Goal: Task Accomplishment & Management: Use online tool/utility

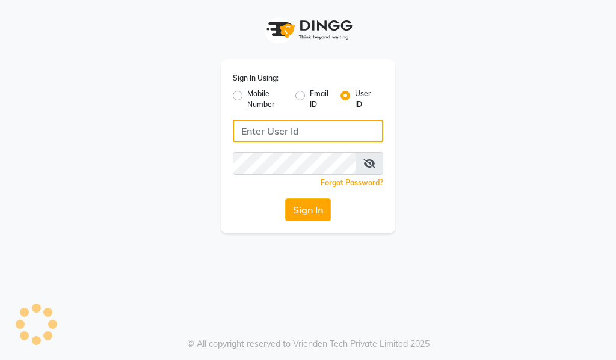
click at [306, 133] on input "Username" at bounding box center [308, 131] width 150 height 23
type input "giaas123"
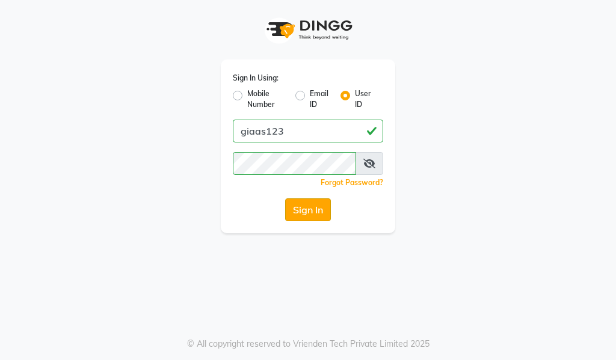
click at [311, 216] on button "Sign In" at bounding box center [308, 209] width 46 height 23
click at [298, 204] on button "Sign In" at bounding box center [308, 209] width 46 height 23
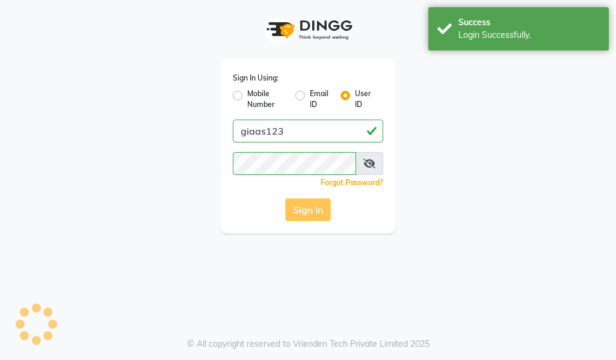
click at [298, 204] on div "Sign In" at bounding box center [308, 209] width 150 height 23
click at [298, 204] on button "Sign In" at bounding box center [308, 209] width 46 height 23
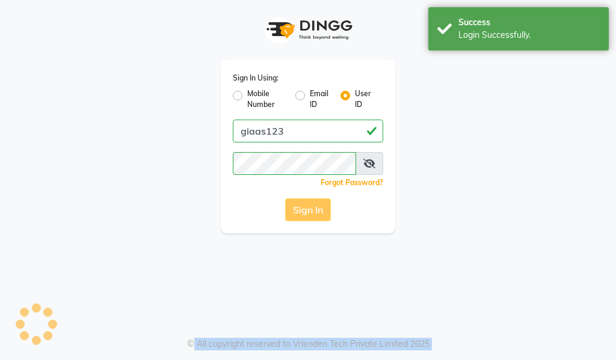
click at [298, 204] on div "Sign In" at bounding box center [308, 209] width 150 height 23
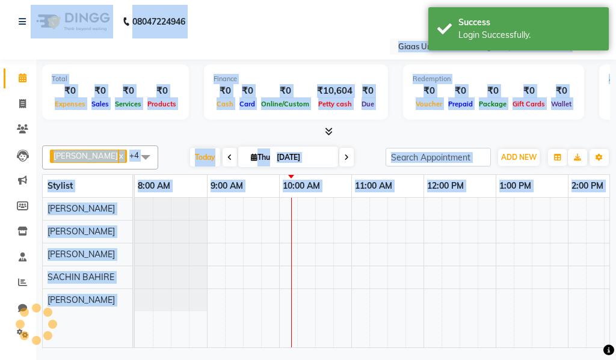
click at [318, 42] on div "Select Location × [GEOGRAPHIC_DATA], [GEOGRAPHIC_DATA][PERSON_NAME]" at bounding box center [308, 46] width 597 height 16
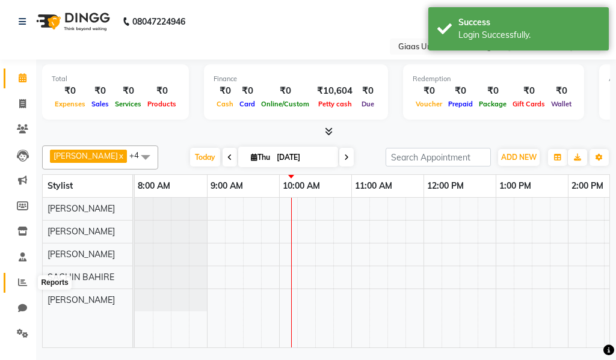
click at [25, 284] on icon at bounding box center [22, 282] width 9 height 9
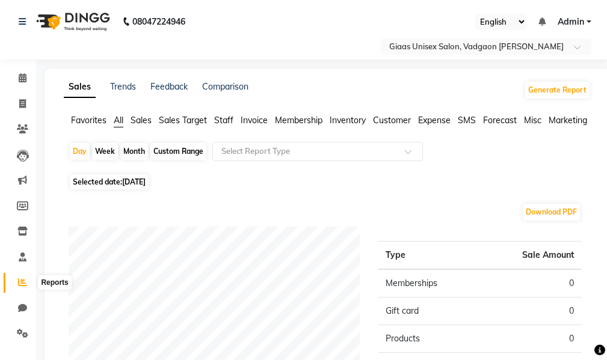
click at [19, 281] on icon at bounding box center [22, 282] width 9 height 9
click at [146, 123] on span "Sales" at bounding box center [140, 120] width 21 height 11
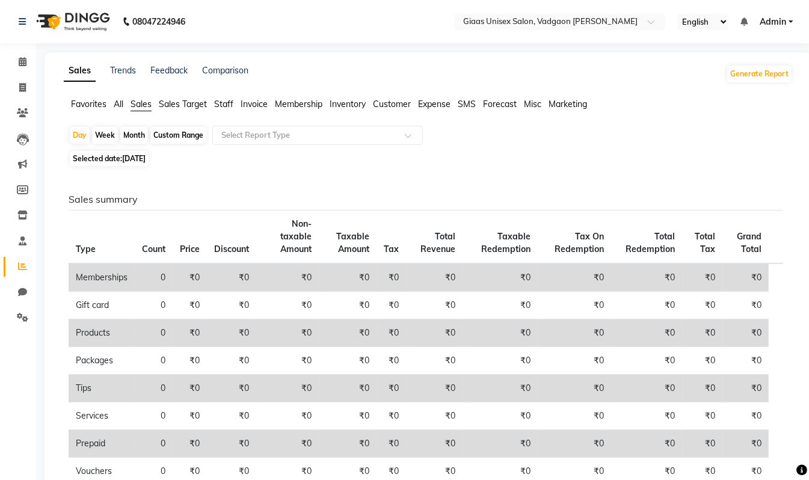
click at [131, 137] on div "Month" at bounding box center [134, 135] width 28 height 17
select select "9"
select select "2025"
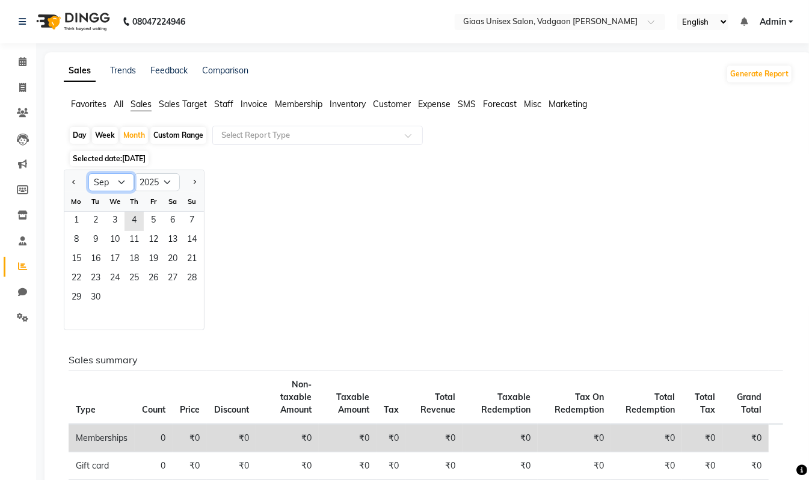
click at [130, 178] on select "Jan Feb Mar Apr May Jun [DATE] Aug Sep Oct Nov Dec" at bounding box center [111, 182] width 46 height 18
select select "8"
click at [88, 174] on select "Jan Feb Mar Apr May Jun [DATE] Aug Sep Oct Nov Dec" at bounding box center [111, 182] width 46 height 18
click at [156, 217] on span "1" at bounding box center [153, 221] width 19 height 19
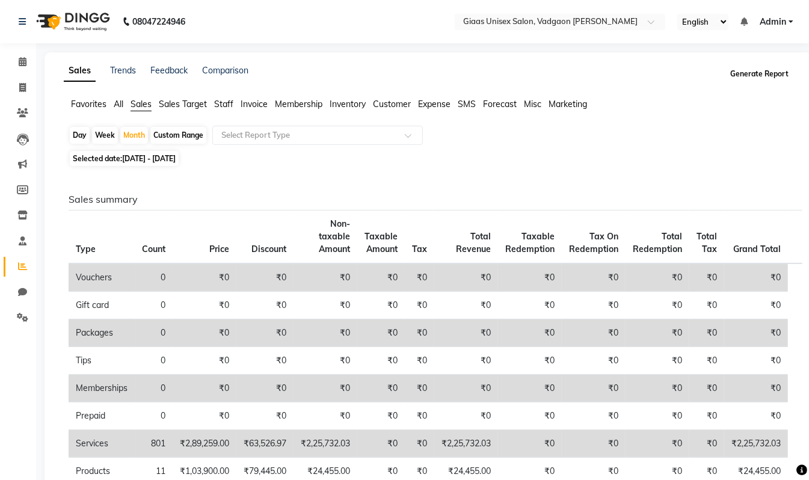
click at [615, 73] on button "Generate Report" at bounding box center [759, 74] width 64 height 17
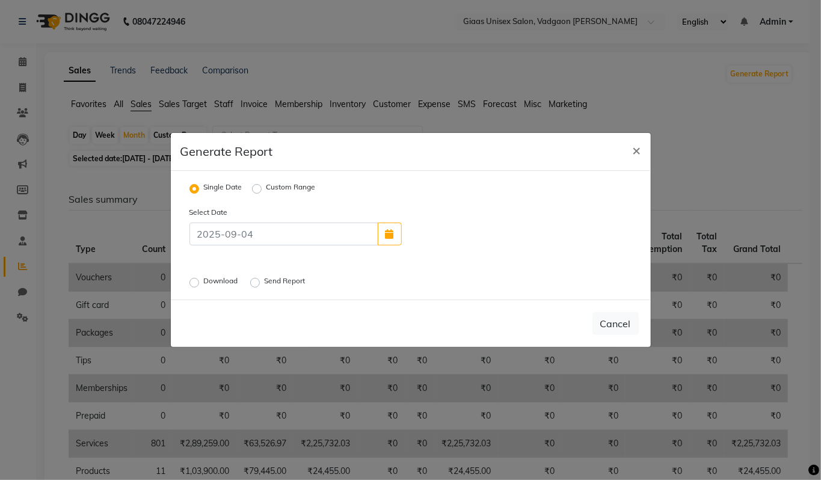
click at [266, 189] on label "Custom Range" at bounding box center [290, 189] width 49 height 14
click at [257, 189] on input "Custom Range" at bounding box center [258, 189] width 8 height 8
radio input "true"
select select "9"
select select "2025"
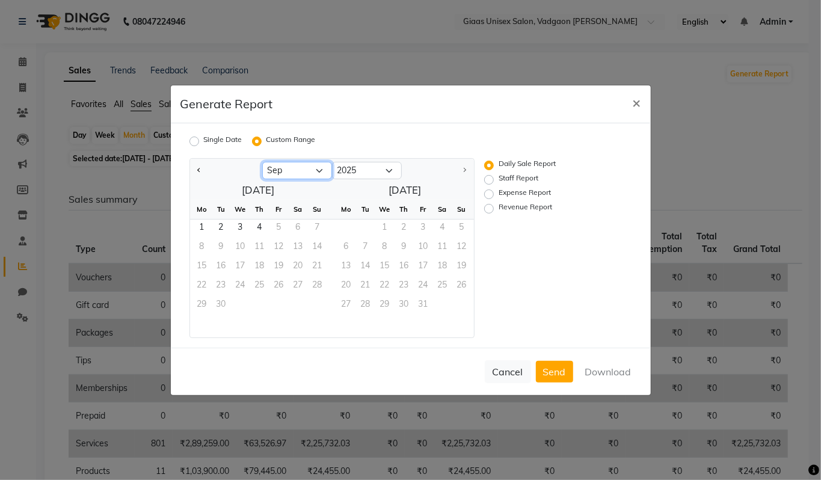
click at [321, 172] on select "Jan Feb Mar Apr May Jun [DATE] Aug Sep" at bounding box center [297, 171] width 70 height 18
select select "8"
click at [262, 162] on select "Jan Feb Mar Apr May Jun [DATE] Aug Sep" at bounding box center [297, 171] width 70 height 18
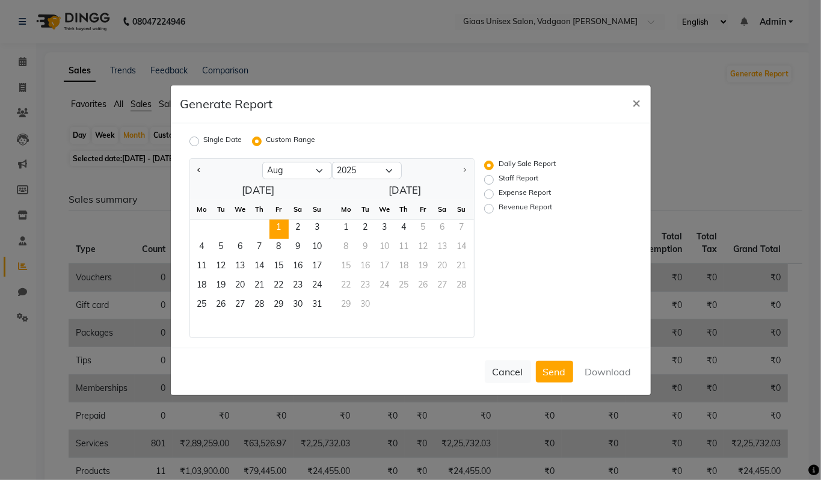
click at [278, 224] on span "1" at bounding box center [278, 228] width 19 height 19
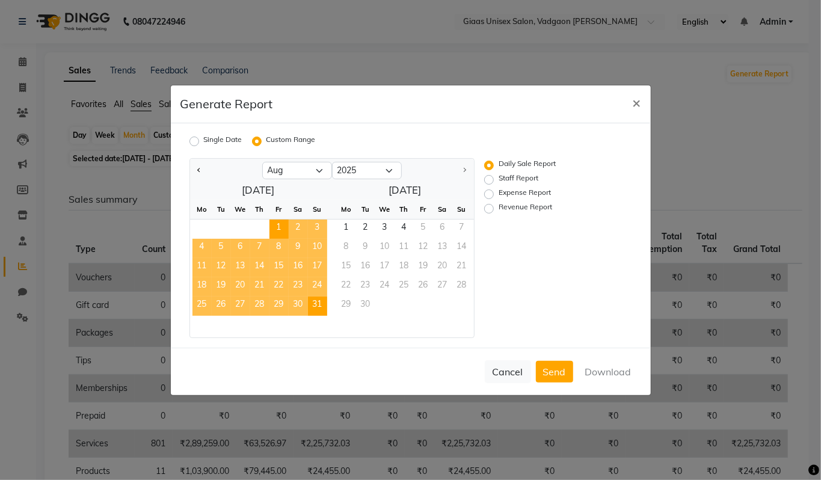
click at [321, 306] on span "31" at bounding box center [317, 305] width 19 height 19
click at [601, 360] on button "Download" at bounding box center [608, 372] width 61 height 22
click at [499, 178] on label "Staff Report" at bounding box center [519, 180] width 40 height 14
click at [489, 178] on input "Staff Report" at bounding box center [490, 179] width 8 height 8
radio input "true"
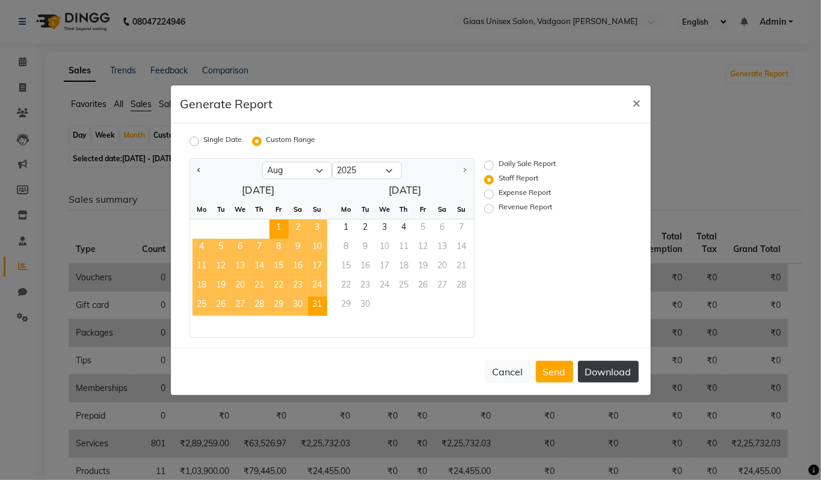
click at [597, 360] on button "Download" at bounding box center [608, 372] width 61 height 22
click at [499, 193] on label "Expense Report" at bounding box center [525, 194] width 52 height 14
click at [491, 193] on input "Expense Report" at bounding box center [490, 193] width 8 height 8
radio input "true"
click at [499, 178] on label "Staff Report" at bounding box center [519, 180] width 40 height 14
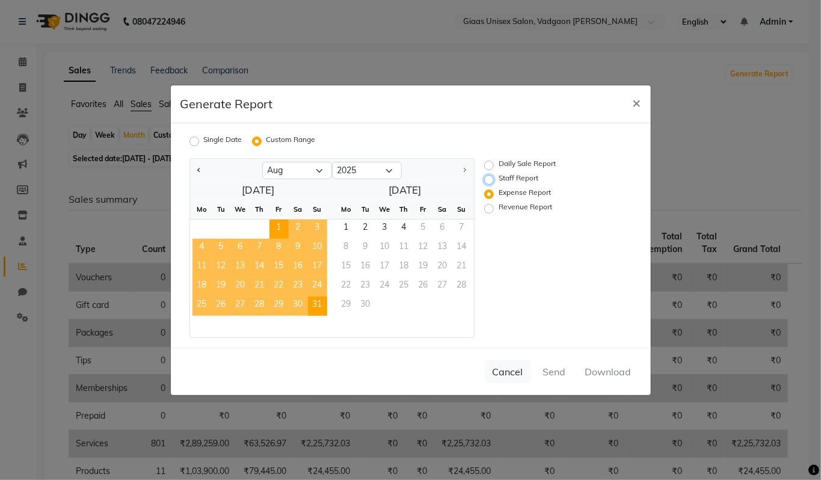
click at [486, 178] on input "Staff Report" at bounding box center [490, 179] width 8 height 8
radio input "true"
click at [526, 272] on div "Daily Sale Report Staff Report Expense Report Revenue Report" at bounding box center [548, 248] width 147 height 180
click at [609, 360] on button "Download" at bounding box center [608, 372] width 61 height 22
click at [491, 93] on div "Generate Report ×" at bounding box center [411, 104] width 480 height 38
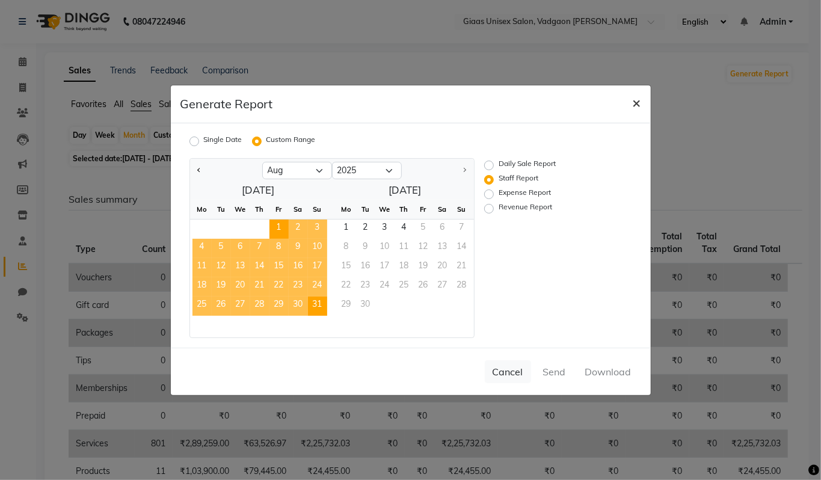
click at [615, 103] on span "×" at bounding box center [637, 102] width 8 height 18
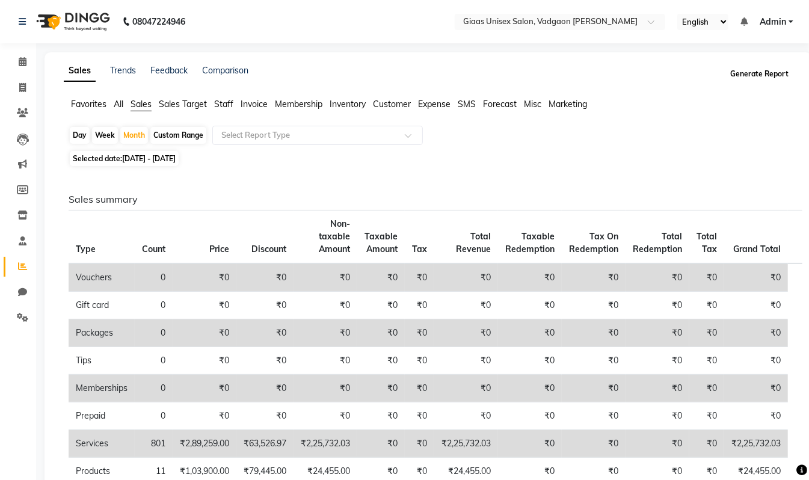
click at [615, 68] on button "Generate Report" at bounding box center [759, 74] width 64 height 17
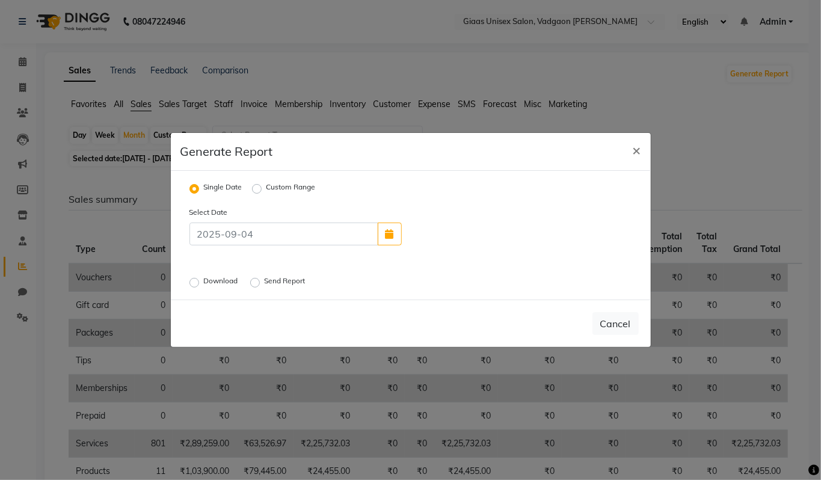
click at [273, 191] on label "Custom Range" at bounding box center [290, 189] width 49 height 14
click at [263, 191] on input "Custom Range" at bounding box center [258, 189] width 8 height 8
radio input "true"
select select "9"
select select "2025"
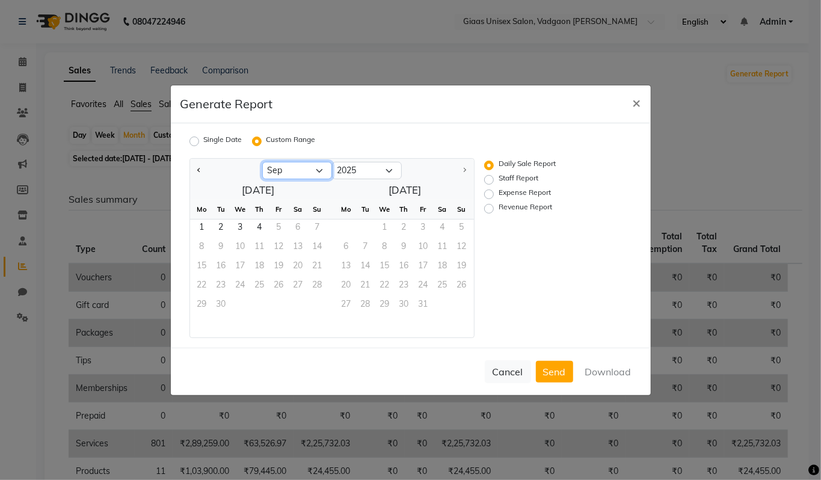
click at [296, 171] on select "Jan Feb Mar Apr May Jun [DATE] Aug Sep" at bounding box center [297, 171] width 70 height 18
select select "8"
click at [262, 162] on select "Jan Feb Mar Apr May Jun [DATE] Aug Sep" at bounding box center [297, 171] width 70 height 18
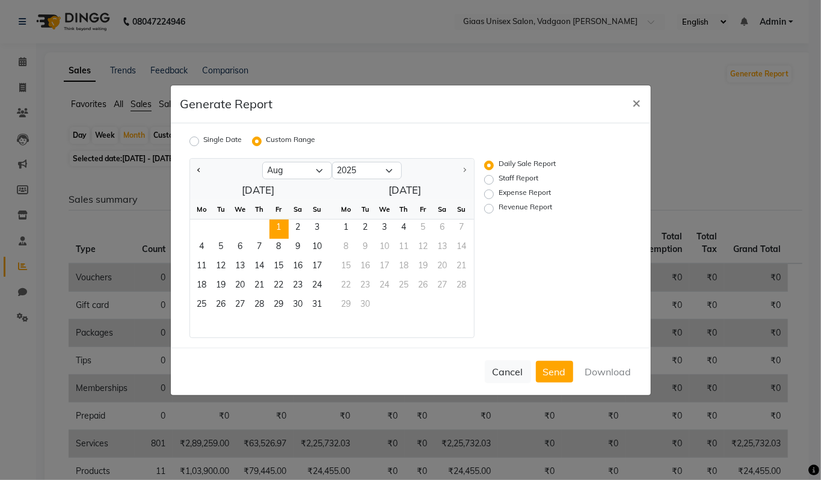
click at [284, 226] on span "1" at bounding box center [278, 228] width 19 height 19
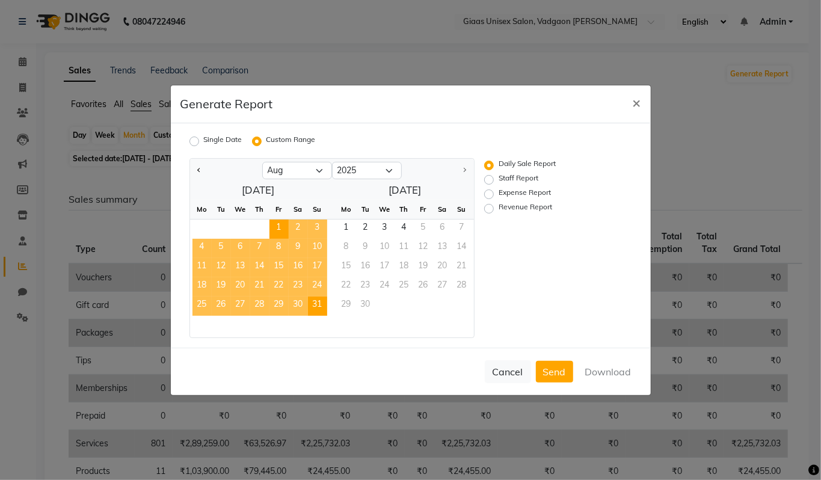
click at [319, 304] on span "31" at bounding box center [317, 305] width 19 height 19
click at [609, 360] on button "Download" at bounding box center [608, 372] width 61 height 22
click at [512, 179] on label "Staff Report" at bounding box center [519, 180] width 40 height 14
click at [495, 179] on input "Staff Report" at bounding box center [490, 179] width 8 height 8
radio input "true"
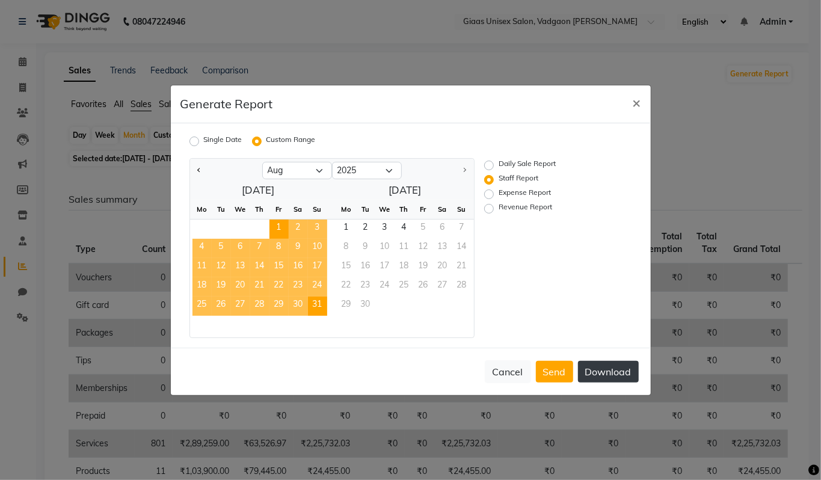
click at [601, 360] on button "Download" at bounding box center [608, 372] width 61 height 22
click at [515, 189] on label "Expense Report" at bounding box center [525, 194] width 52 height 14
click at [495, 189] on input "Expense Report" at bounding box center [490, 193] width 8 height 8
radio input "true"
click at [600, 360] on button "Download" at bounding box center [608, 372] width 61 height 22
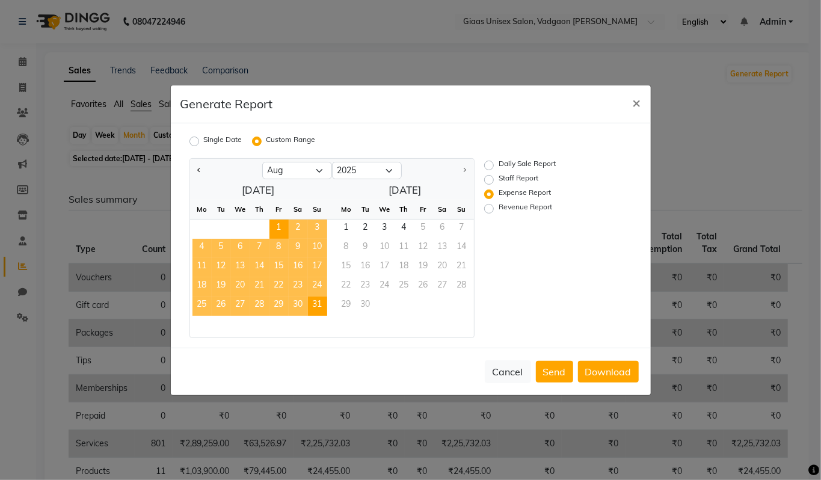
click at [530, 206] on label "Revenue Report" at bounding box center [526, 208] width 54 height 14
click at [495, 206] on input "Revenue Report" at bounding box center [490, 208] width 8 height 8
radio input "true"
click at [615, 360] on button "Download" at bounding box center [608, 372] width 61 height 22
